Goal: Register for event/course

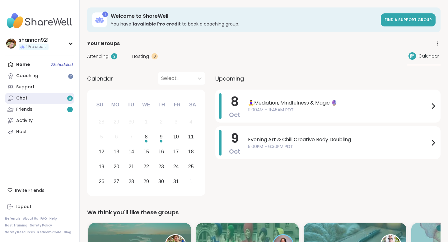
click at [40, 97] on link "Chat 8" at bounding box center [39, 98] width 69 height 11
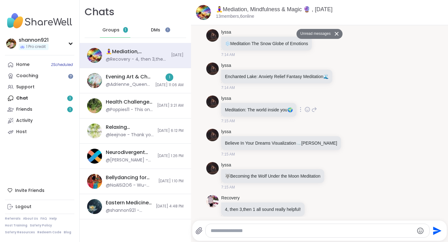
scroll to position [155, 0]
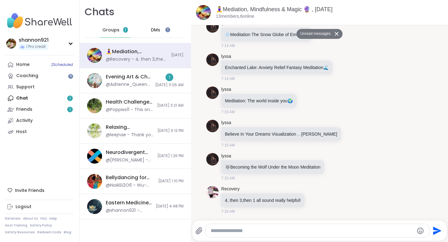
click at [238, 229] on textarea "Type your message" at bounding box center [312, 231] width 203 height 6
click at [420, 230] on icon "Emoji picker" at bounding box center [421, 231] width 7 height 7
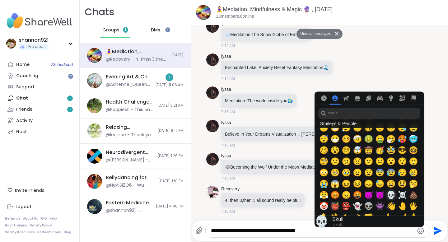
scroll to position [126, 0]
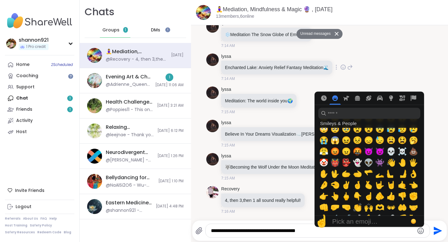
click at [391, 63] on div "lyssa Enchanted Lake: Anxiety Relief Fantasy Meditation 🌊 7:14 AM" at bounding box center [319, 67] width 227 height 33
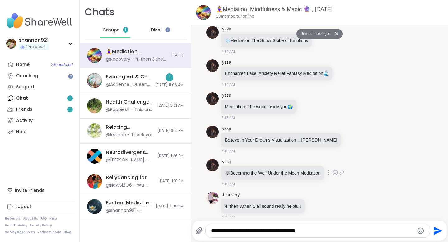
scroll to position [155, 0]
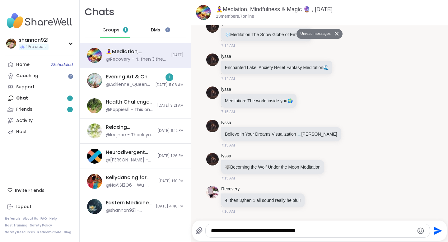
click at [338, 231] on textarea "**********" at bounding box center [312, 231] width 203 height 6
click at [422, 230] on icon "Emoji picker" at bounding box center [420, 230] width 7 height 7
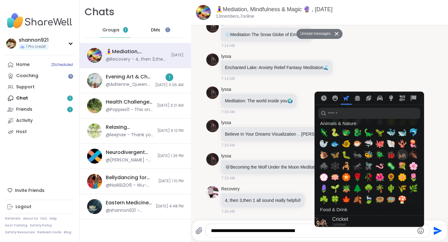
scroll to position [802, 0]
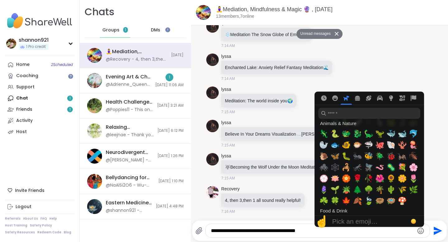
click at [350, 231] on textarea "**********" at bounding box center [312, 231] width 203 height 6
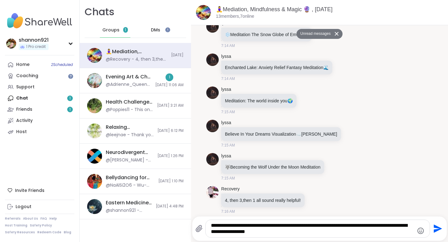
type textarea "**********"
click at [419, 231] on icon "Emoji picker" at bounding box center [420, 230] width 7 height 7
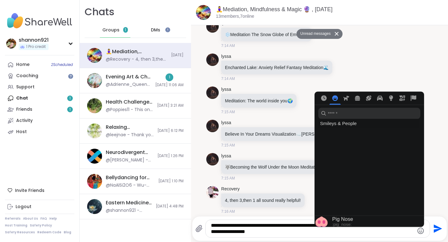
scroll to position [681, 0]
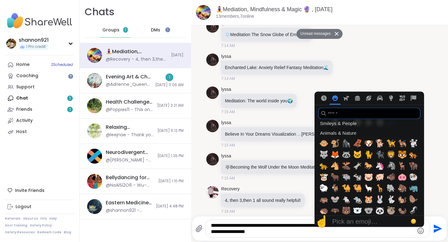
click at [371, 111] on input "search" at bounding box center [369, 113] width 102 height 11
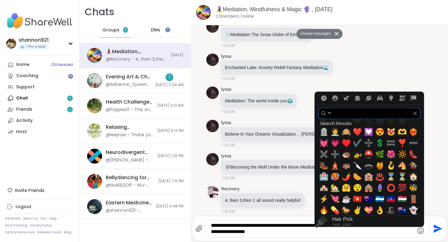
scroll to position [0, 0]
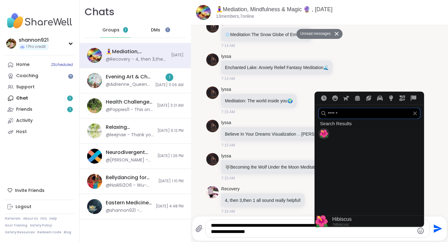
type input "******"
click at [324, 134] on span "🌺" at bounding box center [323, 133] width 9 height 9
click at [325, 135] on span "🌺" at bounding box center [323, 133] width 9 height 9
click at [324, 134] on span "🌺" at bounding box center [323, 133] width 9 height 9
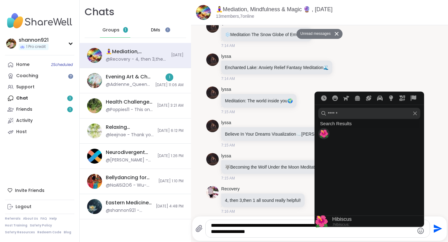
click at [324, 134] on span "🌺" at bounding box center [323, 133] width 9 height 9
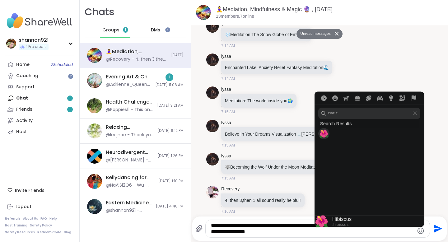
click at [324, 134] on span "🌺" at bounding box center [323, 133] width 9 height 9
click at [328, 132] on div "🌺" at bounding box center [323, 133] width 11 height 11
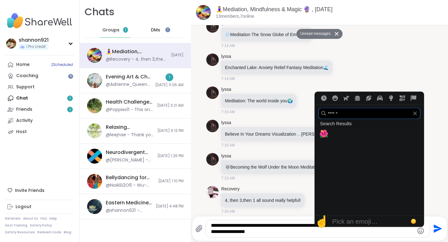
click at [392, 118] on input "******" at bounding box center [369, 113] width 102 height 11
click at [415, 115] on icon "Clear" at bounding box center [415, 113] width 4 height 4
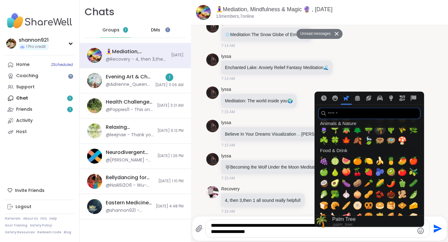
scroll to position [825, 0]
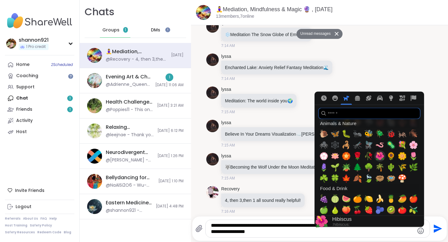
click at [378, 153] on span "🌺" at bounding box center [379, 156] width 9 height 9
click at [379, 156] on span "🌺" at bounding box center [379, 156] width 9 height 9
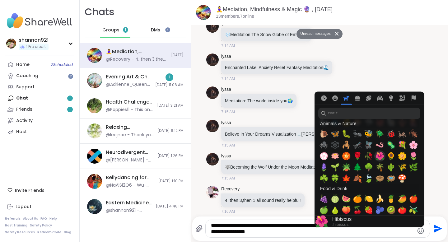
click at [379, 156] on span "🌺" at bounding box center [379, 156] width 9 height 9
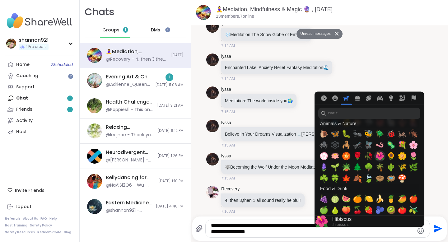
click at [379, 156] on span "🌺" at bounding box center [379, 156] width 9 height 9
click at [434, 168] on li "lyssa 🐺 Becoming the Wolf Under the Moon Meditation 7:15 AM" at bounding box center [319, 167] width 245 height 33
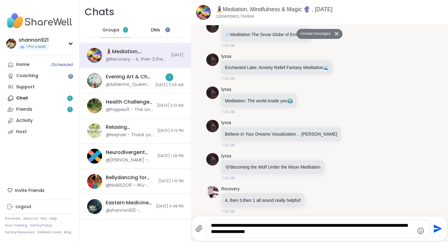
click at [300, 232] on textarea "**********" at bounding box center [312, 229] width 203 height 12
click at [420, 232] on icon "Emoji picker" at bounding box center [421, 231] width 7 height 7
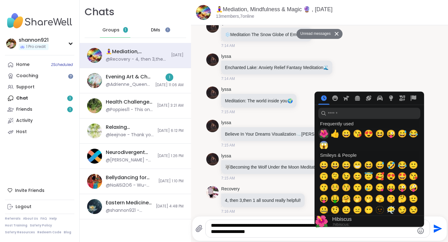
click at [324, 132] on span "🌺" at bounding box center [323, 133] width 9 height 9
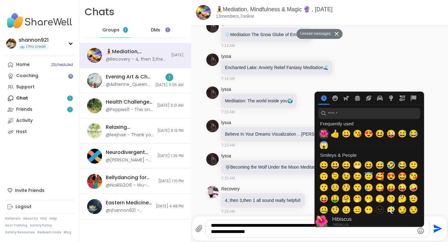
click at [324, 132] on span "🌺" at bounding box center [323, 133] width 9 height 9
click at [324, 133] on span "🌺" at bounding box center [323, 133] width 9 height 9
click at [291, 234] on textarea "**********" at bounding box center [312, 229] width 203 height 12
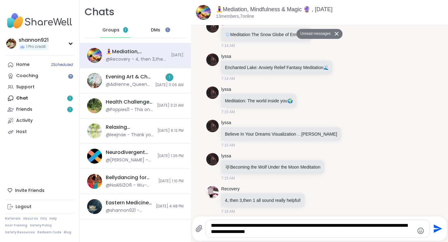
click at [288, 230] on textarea "**********" at bounding box center [312, 229] width 203 height 12
click at [293, 233] on textarea "**********" at bounding box center [312, 229] width 203 height 12
drag, startPoint x: 312, startPoint y: 233, endPoint x: 222, endPoint y: 213, distance: 92.3
click at [222, 213] on div "🧘‍♀️Mediation, Mindfulness & Magic 🔮 , [DATE] members, 7 online Unread messages…" at bounding box center [319, 121] width 257 height 242
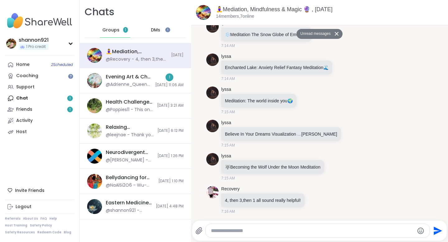
paste textarea "**********"
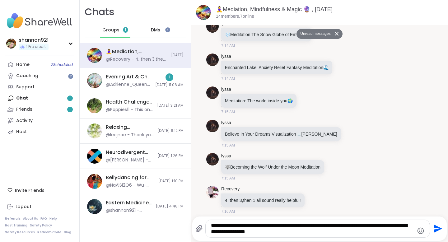
click at [423, 228] on icon "Emoji picker" at bounding box center [420, 230] width 7 height 7
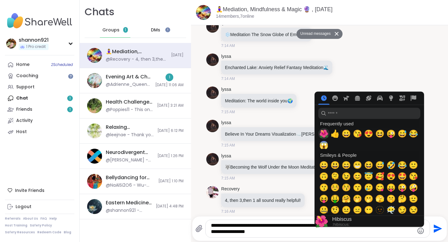
click at [327, 133] on span "🌺" at bounding box center [323, 133] width 9 height 9
type textarea "**********"
click at [423, 75] on div "lyssa Enchanted Lake: Anxiety Relief Fantasy Meditation 🌊 7:14 AM" at bounding box center [319, 67] width 227 height 33
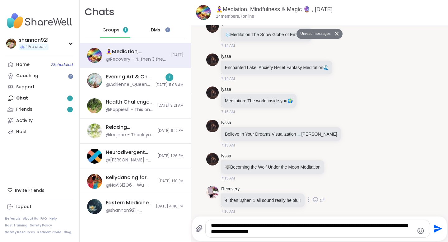
scroll to position [159, 0]
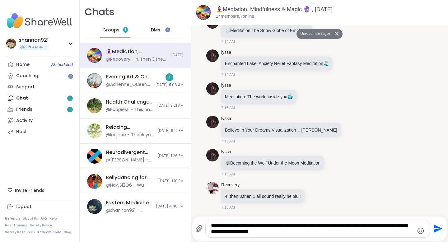
click at [435, 231] on icon "Send" at bounding box center [438, 229] width 8 height 8
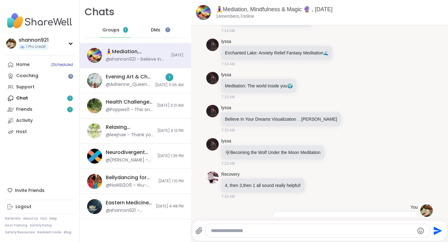
scroll to position [179, 0]
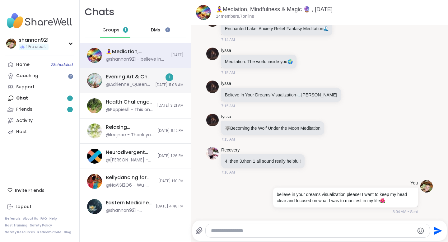
click at [141, 78] on div "Evening Art & Chill Creative Body Doubling , [DATE]" at bounding box center [129, 76] width 46 height 7
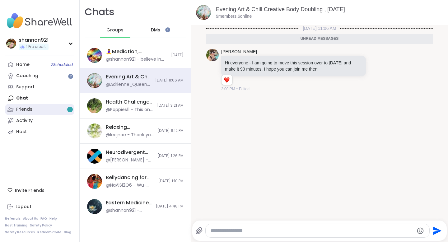
click at [58, 108] on link "Friends 1" at bounding box center [39, 109] width 69 height 11
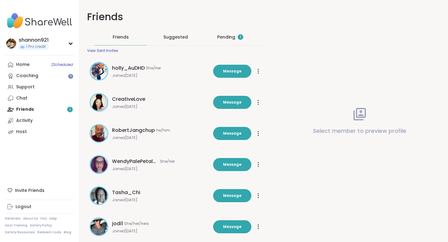
click at [234, 34] on div "Pending 1" at bounding box center [230, 37] width 52 height 16
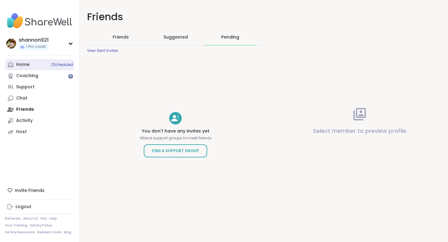
click at [48, 63] on link "Home 2 Scheduled" at bounding box center [39, 64] width 69 height 11
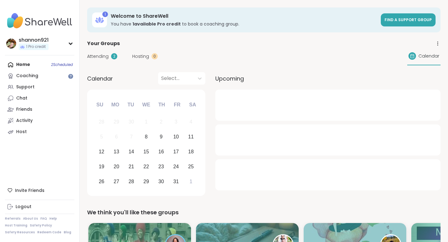
click at [59, 21] on img at bounding box center [39, 21] width 69 height 22
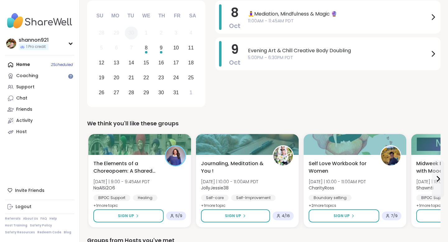
scroll to position [155, 0]
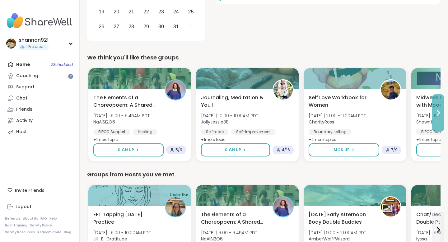
click at [438, 118] on button at bounding box center [438, 112] width 12 height 37
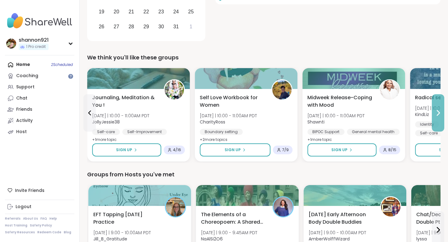
click at [438, 118] on button at bounding box center [438, 112] width 12 height 37
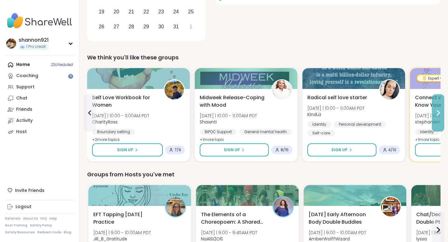
click at [438, 118] on button at bounding box center [438, 112] width 12 height 37
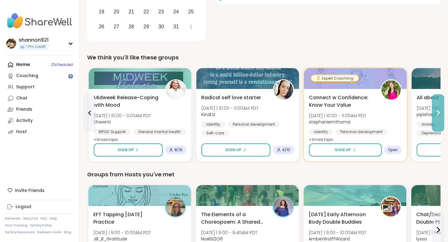
click at [438, 118] on button at bounding box center [438, 112] width 12 height 37
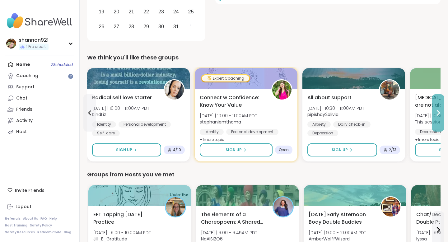
click at [438, 118] on button at bounding box center [438, 112] width 12 height 37
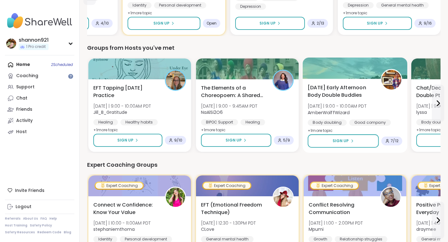
scroll to position [282, 0]
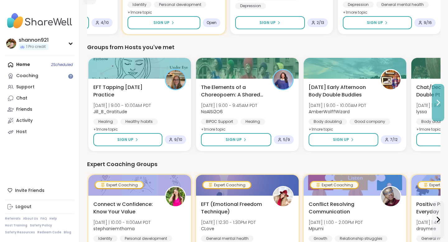
click at [435, 109] on button at bounding box center [438, 102] width 12 height 37
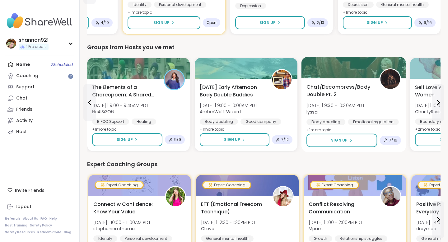
click at [386, 103] on div "Chat/Decompress/Body Double Pt. 2 [DATE] | 9:30 - 10:30AM PDT lyssa Body doubli…" at bounding box center [354, 108] width 95 height 51
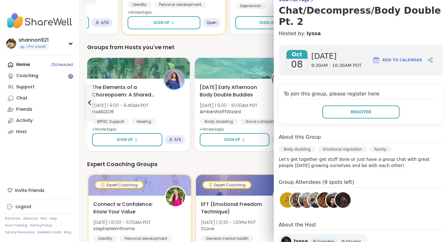
scroll to position [59, 0]
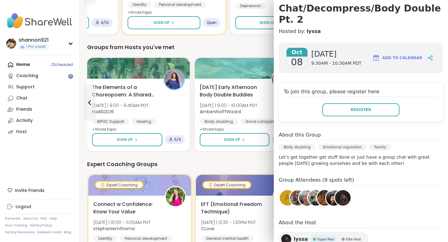
click at [250, 166] on div "Expert Coaching Groups" at bounding box center [264, 164] width 354 height 9
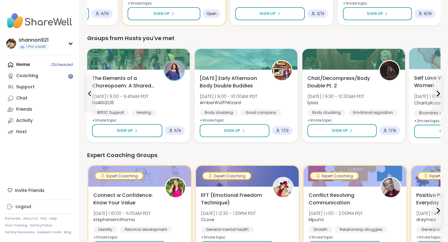
scroll to position [294, 0]
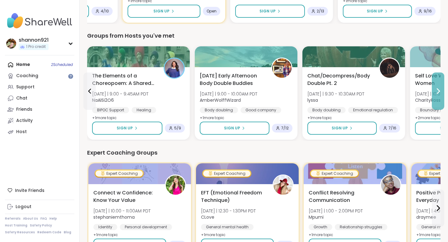
click at [438, 93] on icon at bounding box center [438, 91] width 2 height 5
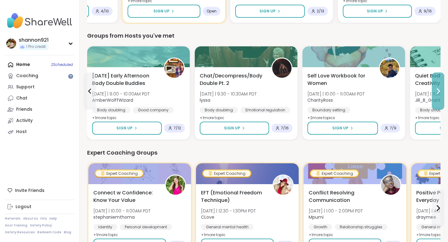
click at [438, 93] on icon at bounding box center [438, 91] width 2 height 5
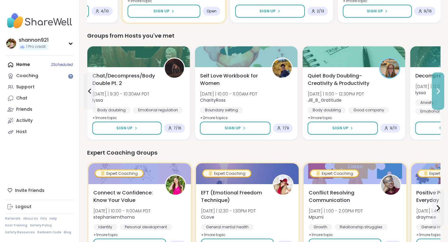
click at [438, 93] on icon at bounding box center [438, 91] width 2 height 5
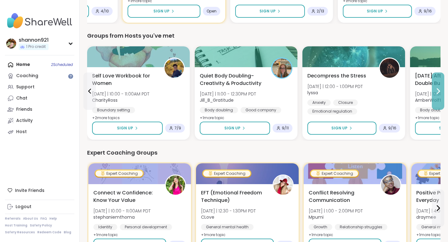
click at [438, 93] on icon at bounding box center [438, 91] width 2 height 5
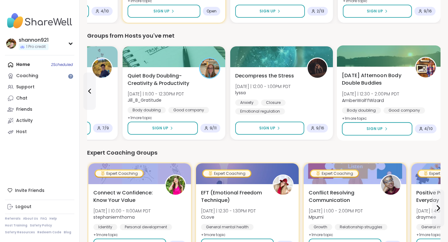
click at [424, 87] on div "[DATE] Afternoon Body Double Buddies [DATE] | 12:30 - 2:00PM PDT AmberWolffWiza…" at bounding box center [389, 97] width 95 height 51
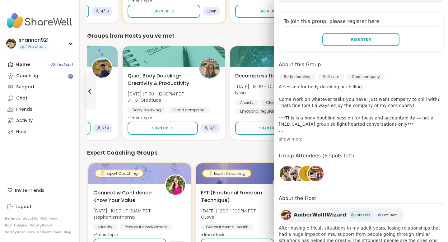
scroll to position [150, 0]
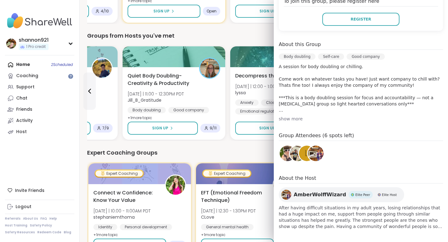
click at [246, 149] on div "Expert Coaching Groups" at bounding box center [264, 152] width 354 height 9
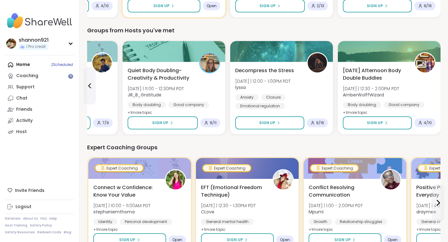
scroll to position [262, 0]
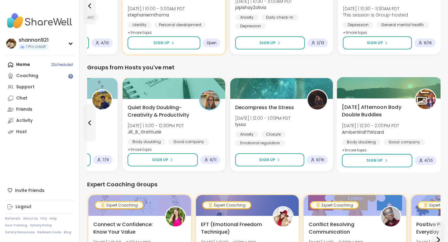
click at [415, 115] on div "[DATE] Afternoon Body Double Buddies [DATE] | 12:30 - 2:00PM PDT AmberWolffWiza…" at bounding box center [389, 129] width 95 height 51
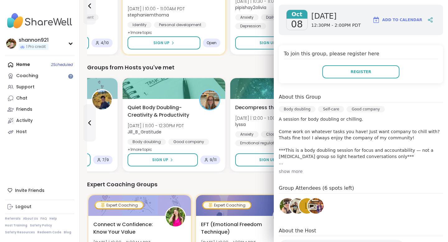
scroll to position [99, 0]
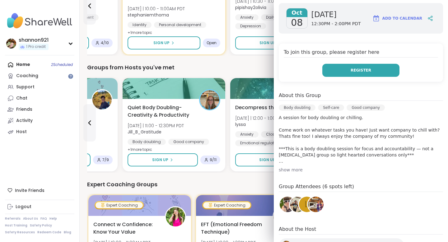
click at [371, 73] on button "Register" at bounding box center [360, 70] width 77 height 13
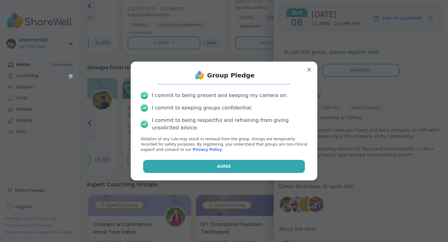
click at [243, 171] on button "Agree" at bounding box center [224, 166] width 162 height 13
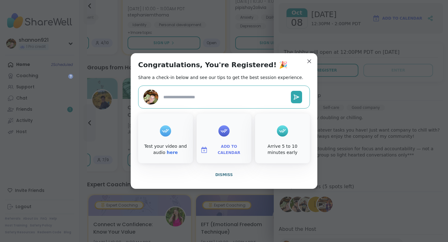
type textarea "*"
click at [219, 171] on button "Dismiss" at bounding box center [224, 174] width 172 height 13
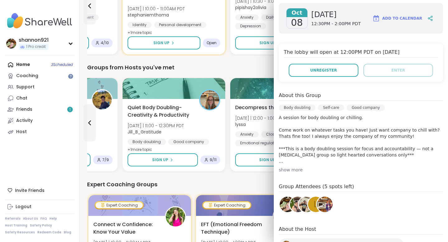
click at [271, 67] on div "Groups from Hosts you've met" at bounding box center [264, 67] width 354 height 9
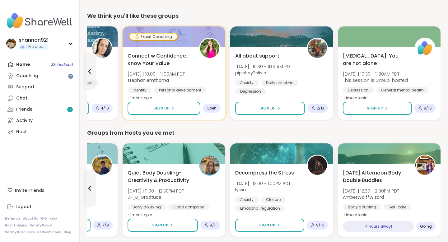
scroll to position [0, 0]
